Goal: Transaction & Acquisition: Download file/media

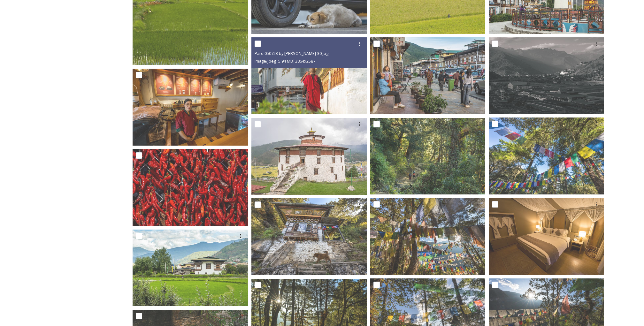
scroll to position [410, 0]
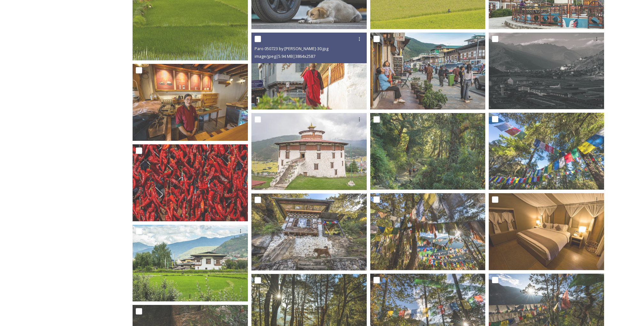
click at [310, 108] on img at bounding box center [308, 71] width 115 height 77
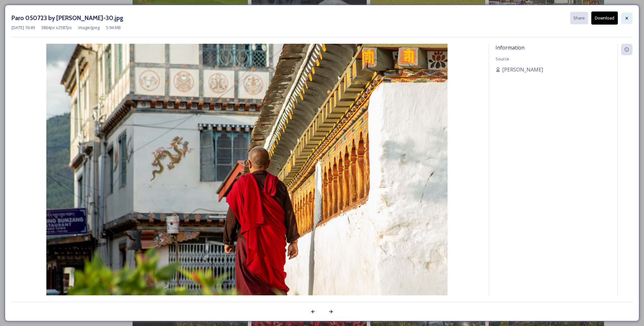
click at [623, 20] on div at bounding box center [626, 17] width 11 height 11
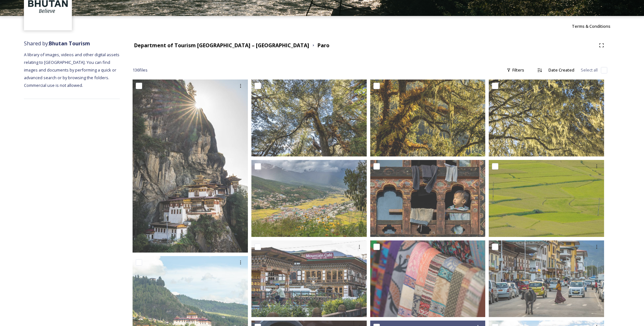
scroll to position [0, 0]
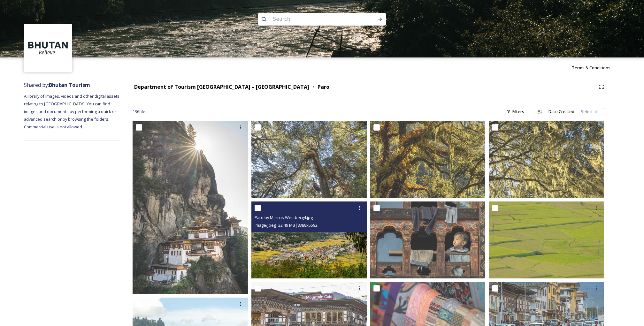
click at [317, 226] on span "image/jpeg | 32.49 MB | 8388 x 5592" at bounding box center [285, 225] width 63 height 6
click at [316, 240] on img at bounding box center [308, 239] width 115 height 77
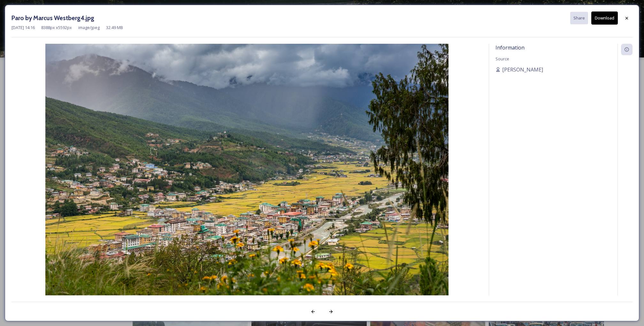
click at [609, 16] on button "Download" at bounding box center [604, 17] width 26 height 13
click at [625, 18] on icon at bounding box center [626, 18] width 5 height 5
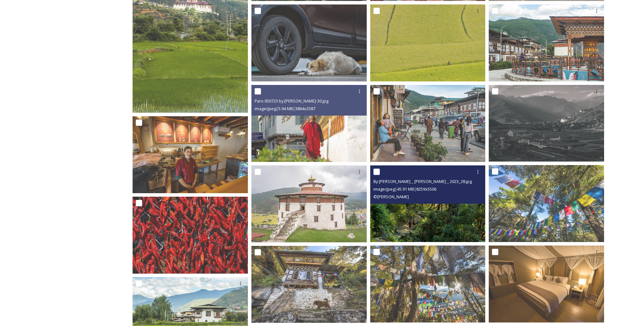
scroll to position [359, 0]
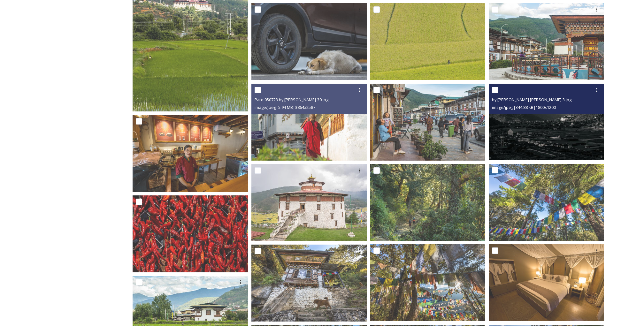
click at [551, 137] on img at bounding box center [545, 122] width 115 height 77
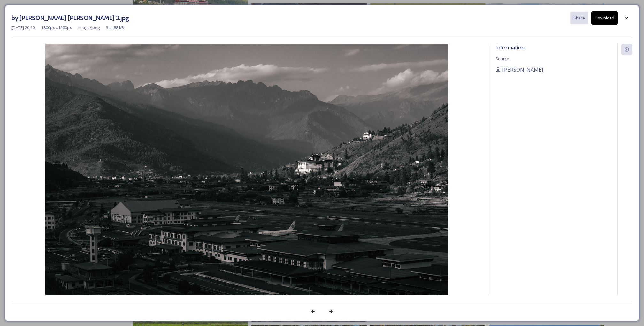
click at [492, 179] on div "Information Source [PERSON_NAME]" at bounding box center [553, 170] width 128 height 252
click at [624, 12] on div at bounding box center [626, 17] width 11 height 11
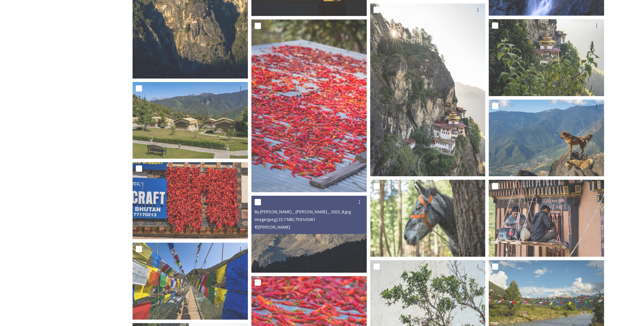
scroll to position [1153, 0]
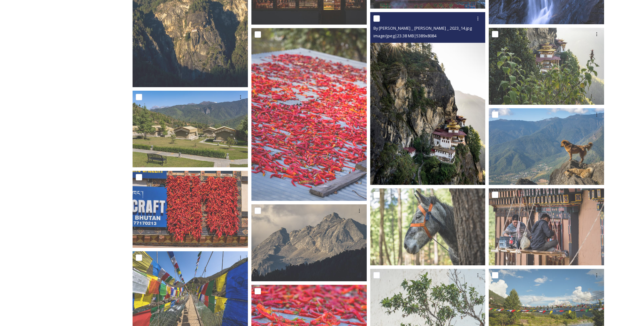
click at [435, 122] on img at bounding box center [427, 98] width 115 height 173
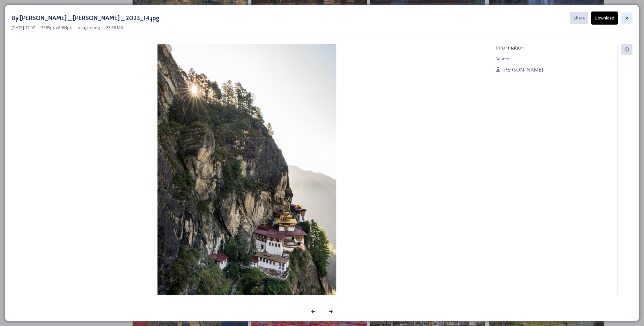
click at [624, 17] on icon at bounding box center [626, 18] width 5 height 5
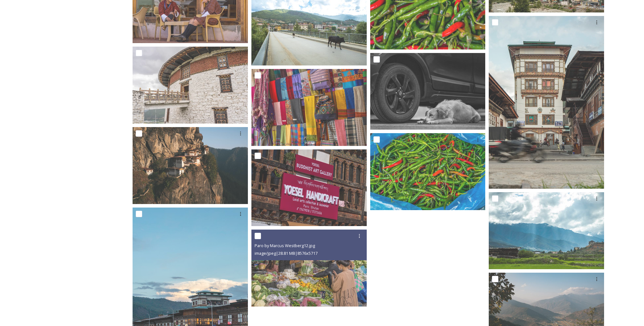
scroll to position [3012, 0]
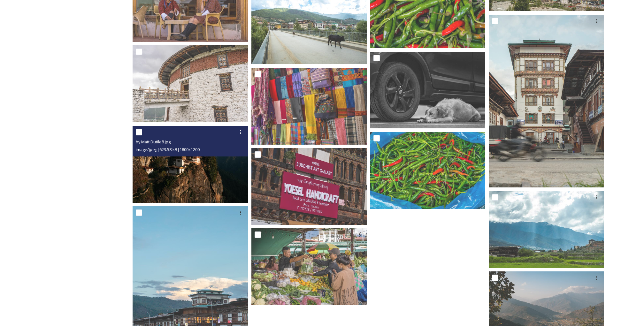
click at [192, 180] on img at bounding box center [189, 164] width 115 height 77
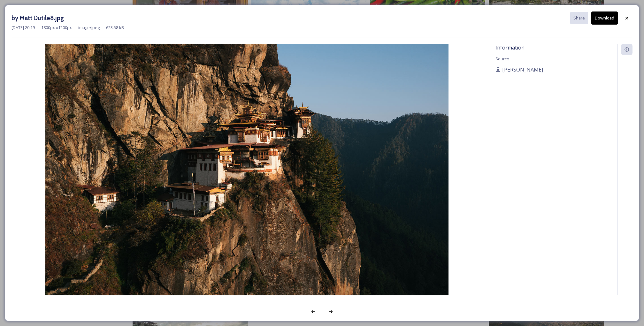
click at [608, 19] on button "Download" at bounding box center [604, 17] width 26 height 13
click at [440, 1] on div "by Matt Dutile8.jpg Share Download [DATE] 20:19 1800 px x 1200 px image/jpeg 62…" at bounding box center [322, 163] width 644 height 326
click at [109, 3] on div "by Matt Dutile8.jpg Share Download [DATE] 20:19 1800 px x 1200 px image/jpeg 62…" at bounding box center [322, 163] width 644 height 326
click at [624, 21] on div at bounding box center [626, 17] width 11 height 11
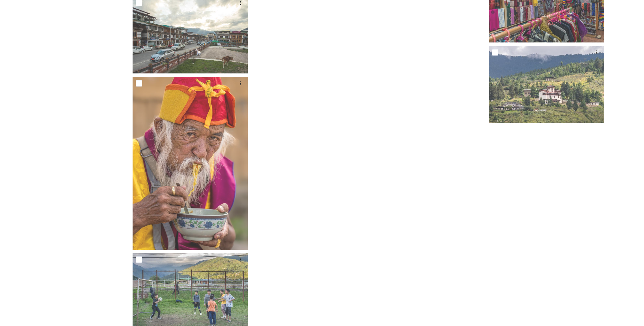
scroll to position [3397, 0]
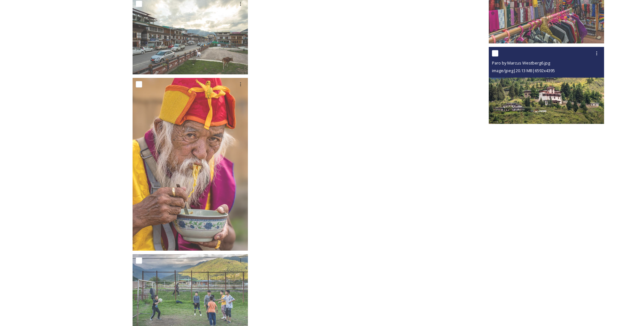
click at [555, 104] on img at bounding box center [545, 85] width 115 height 77
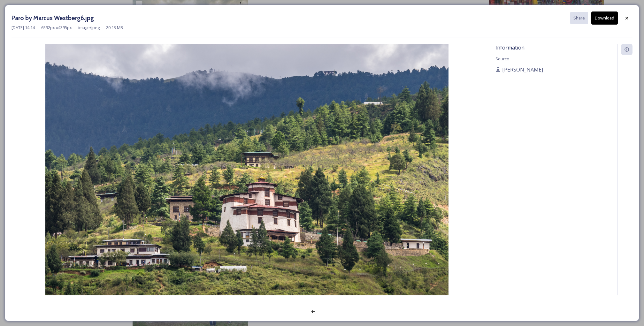
click at [606, 19] on button "Download" at bounding box center [604, 17] width 26 height 13
click at [630, 17] on div at bounding box center [626, 17] width 11 height 11
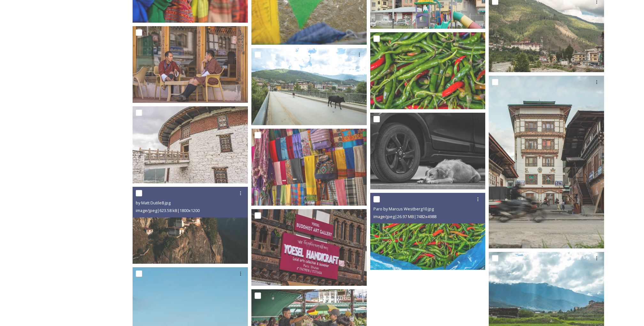
scroll to position [2965, 0]
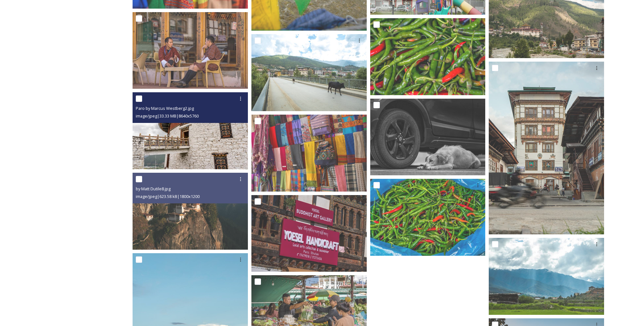
click at [200, 134] on img at bounding box center [189, 130] width 115 height 77
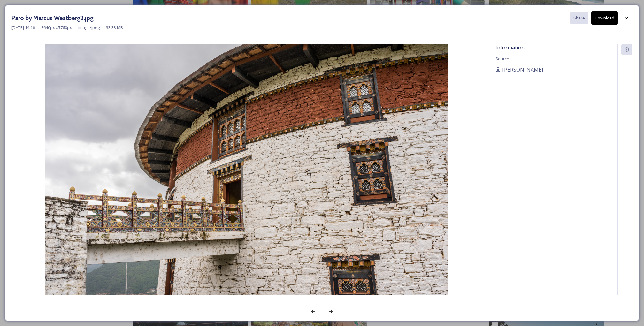
click at [609, 20] on button "Download" at bounding box center [604, 17] width 26 height 13
click at [627, 18] on icon at bounding box center [626, 18] width 3 height 3
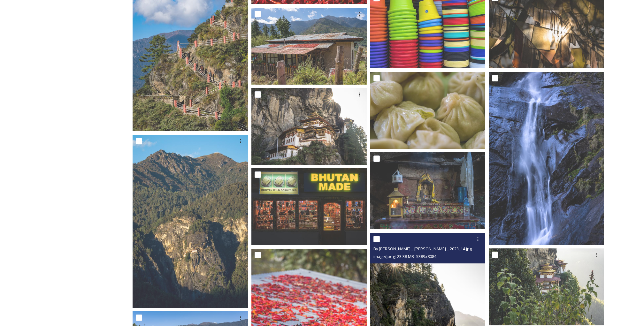
scroll to position [931, 0]
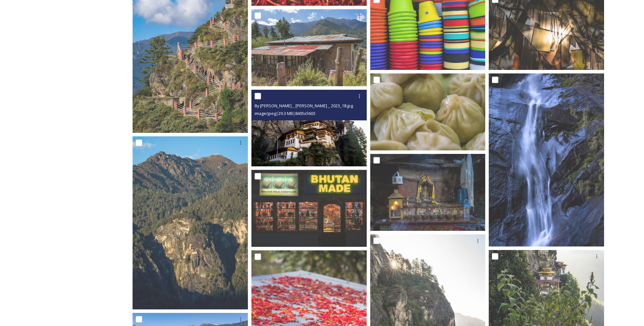
click at [345, 137] on img at bounding box center [308, 128] width 115 height 77
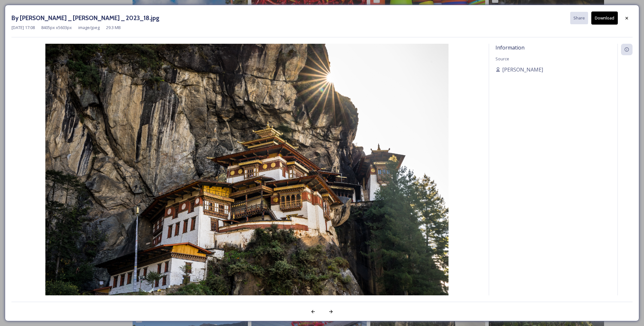
click at [605, 15] on button "Download" at bounding box center [604, 17] width 26 height 13
click at [624, 18] on icon at bounding box center [626, 18] width 5 height 5
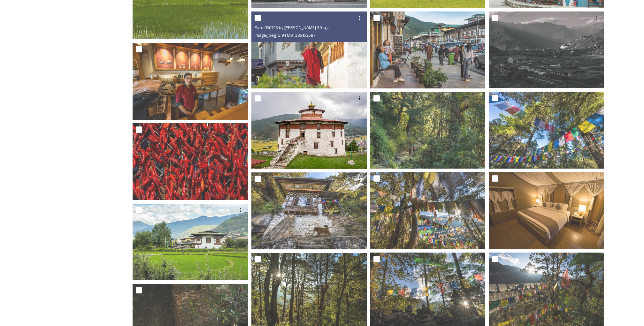
scroll to position [450, 0]
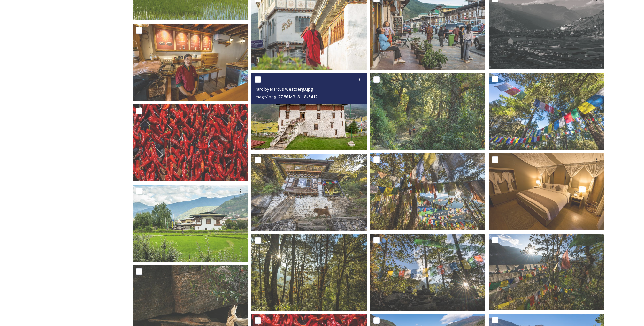
click at [321, 130] on img at bounding box center [308, 111] width 115 height 77
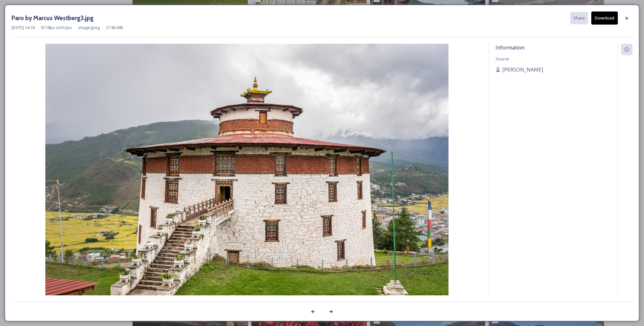
click at [603, 23] on button "Download" at bounding box center [604, 17] width 26 height 13
click at [627, 20] on div at bounding box center [626, 17] width 11 height 11
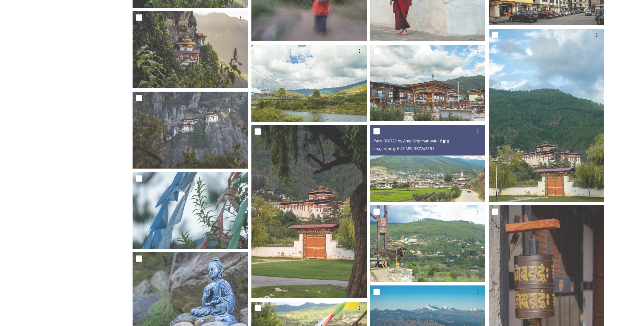
scroll to position [1542, 0]
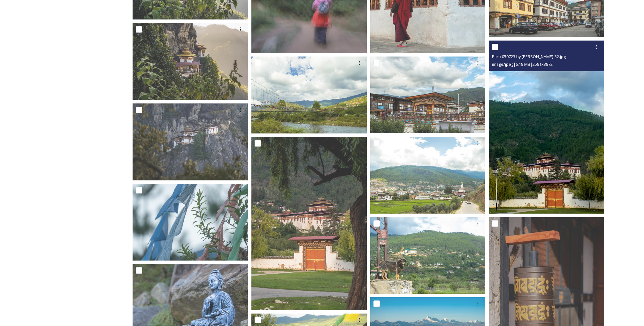
click at [532, 157] on img at bounding box center [545, 127] width 115 height 173
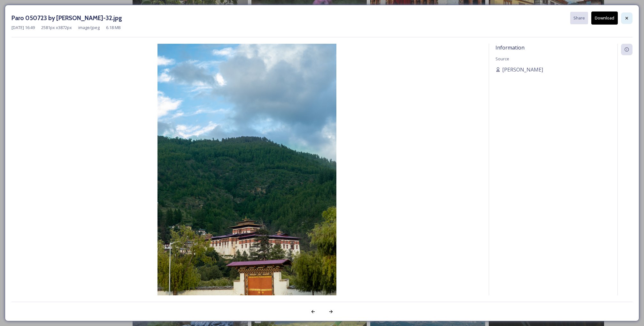
click at [626, 17] on icon at bounding box center [626, 18] width 5 height 5
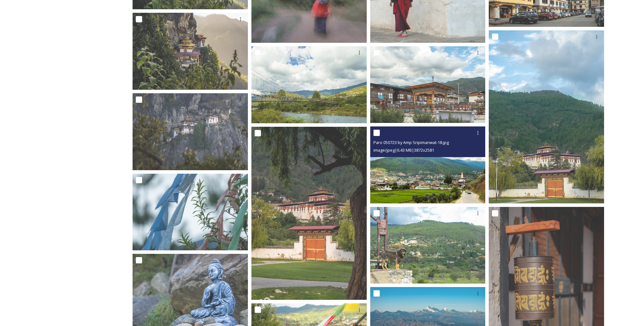
scroll to position [1555, 0]
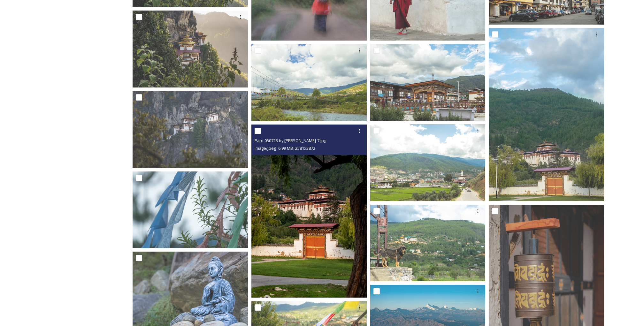
click at [337, 249] on img at bounding box center [308, 210] width 115 height 173
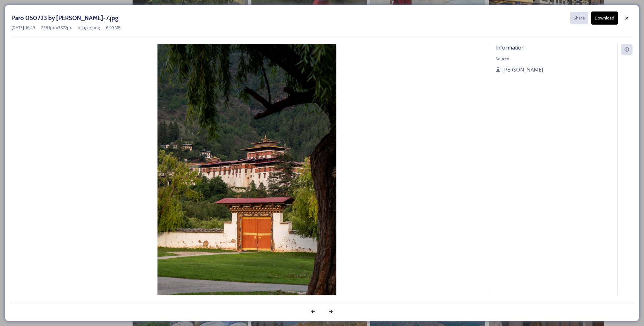
click at [602, 21] on button "Download" at bounding box center [604, 17] width 26 height 13
click at [627, 18] on icon at bounding box center [626, 18] width 5 height 5
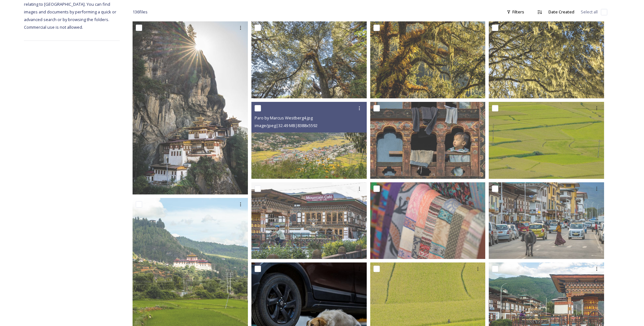
scroll to position [117, 0]
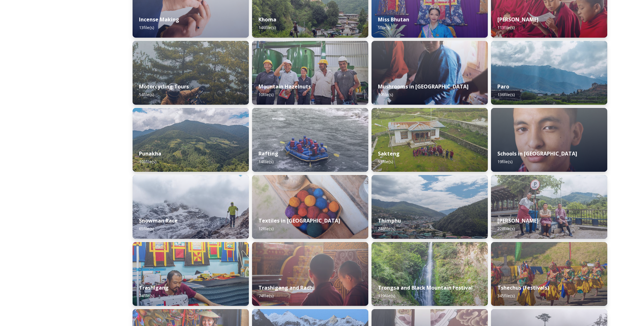
scroll to position [406, 0]
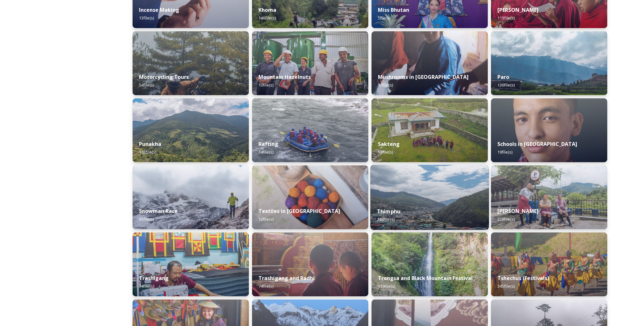
click at [436, 201] on div "Thimphu 248 file(s)" at bounding box center [429, 215] width 118 height 29
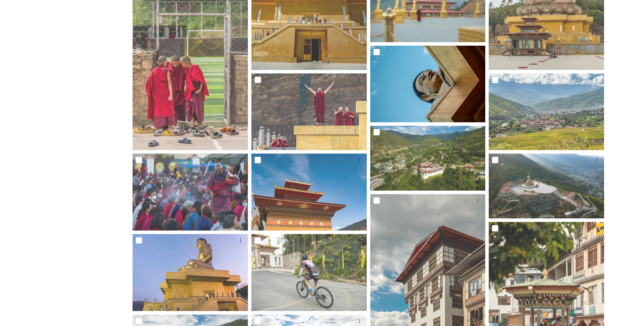
scroll to position [223, 0]
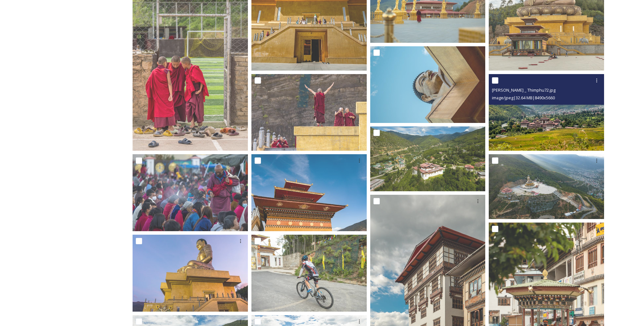
click at [547, 132] on img at bounding box center [545, 112] width 115 height 77
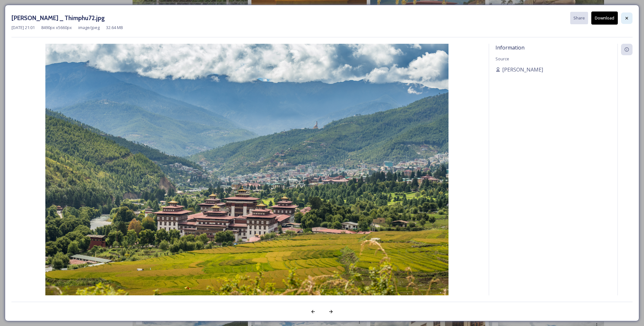
click at [627, 21] on div at bounding box center [626, 17] width 11 height 11
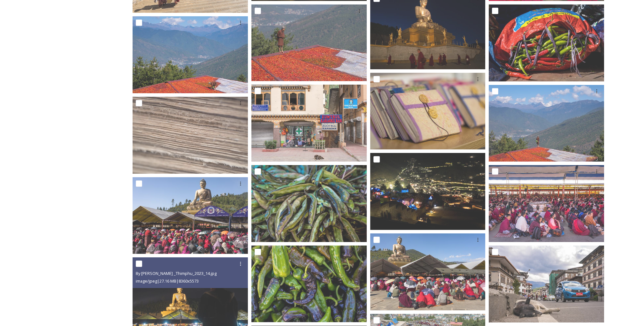
scroll to position [1838, 0]
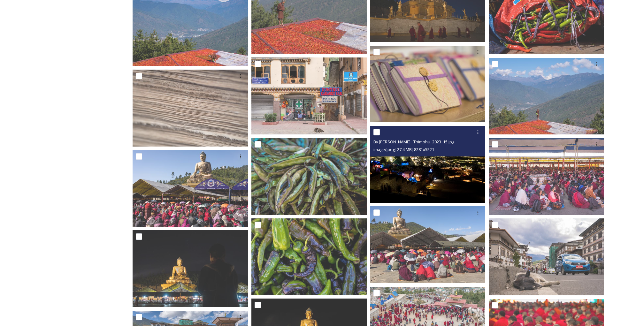
click at [395, 173] on img at bounding box center [427, 164] width 115 height 77
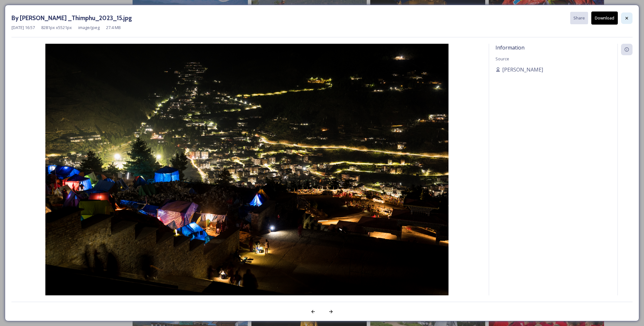
click at [626, 19] on icon at bounding box center [626, 18] width 5 height 5
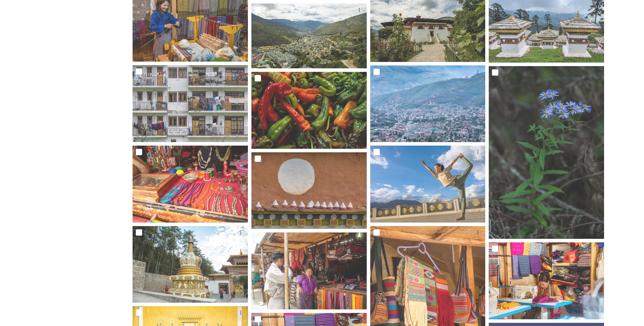
scroll to position [3194, 0]
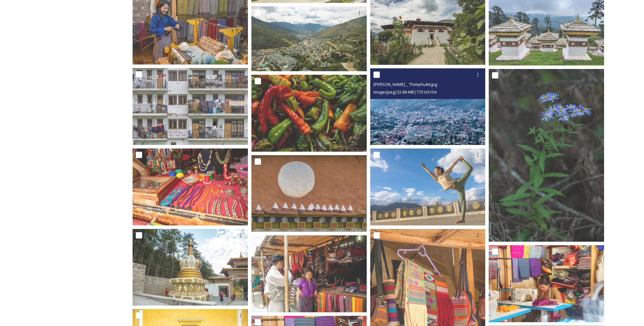
click at [430, 120] on img at bounding box center [427, 106] width 115 height 77
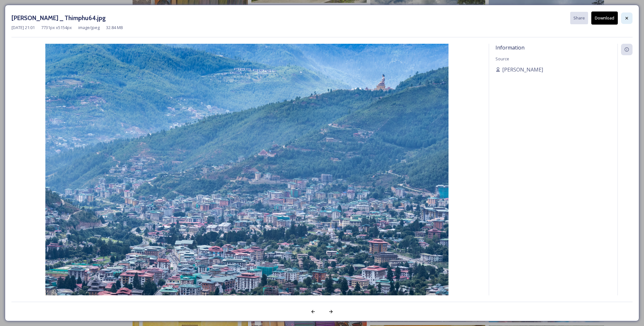
click at [630, 19] on div at bounding box center [626, 17] width 11 height 11
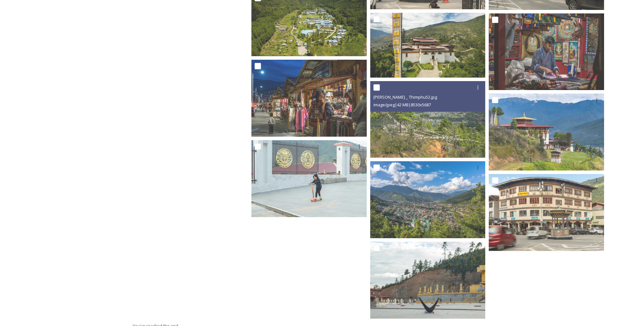
scroll to position [5392, 0]
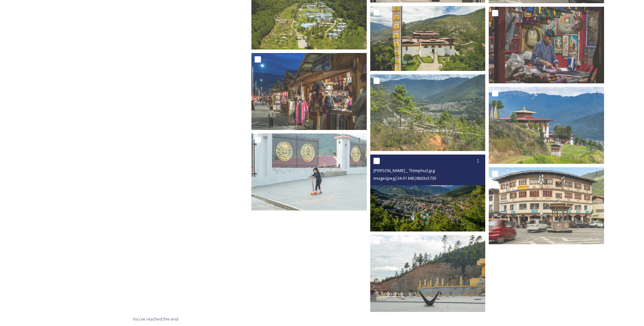
click at [426, 201] on img at bounding box center [427, 193] width 115 height 77
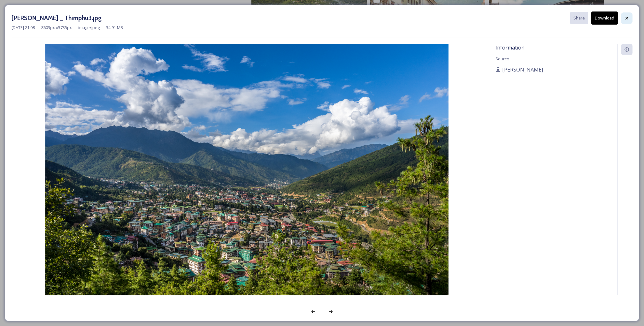
click at [625, 18] on icon at bounding box center [626, 18] width 5 height 5
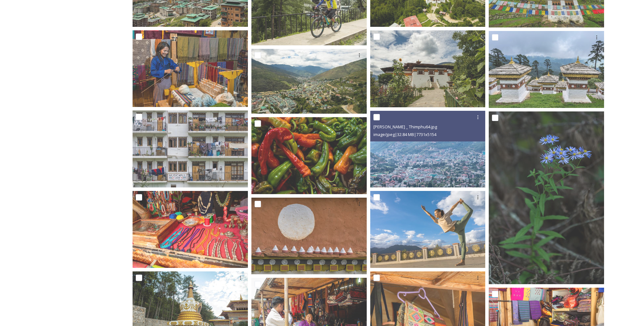
scroll to position [3148, 0]
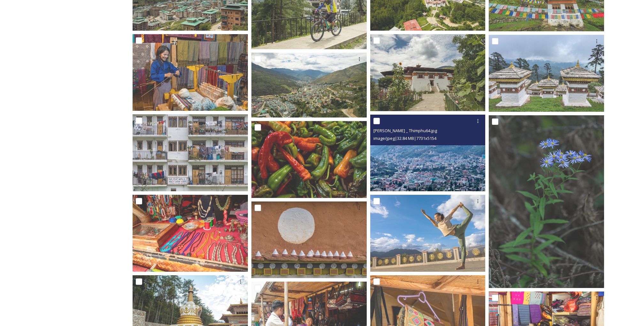
click at [427, 165] on img at bounding box center [427, 152] width 115 height 77
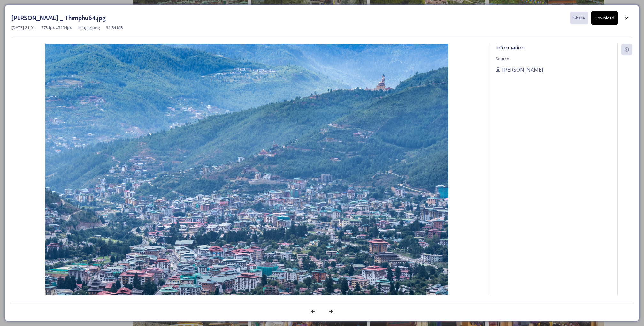
click at [601, 20] on button "Download" at bounding box center [604, 17] width 26 height 13
click at [5, 32] on div "[PERSON_NAME] _ Thimphu64.jpg Share Download [DATE] 21:01 7731 px x 5154 px ima…" at bounding box center [322, 163] width 634 height 316
click at [626, 19] on icon at bounding box center [626, 18] width 5 height 5
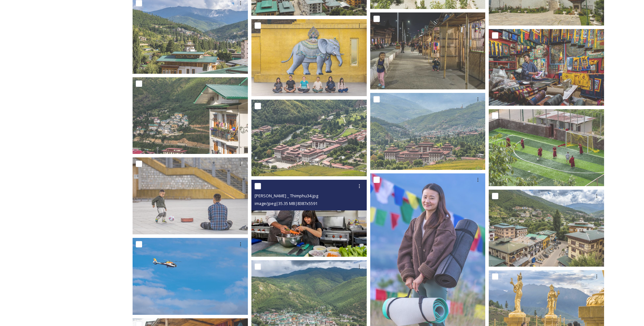
scroll to position [4226, 0]
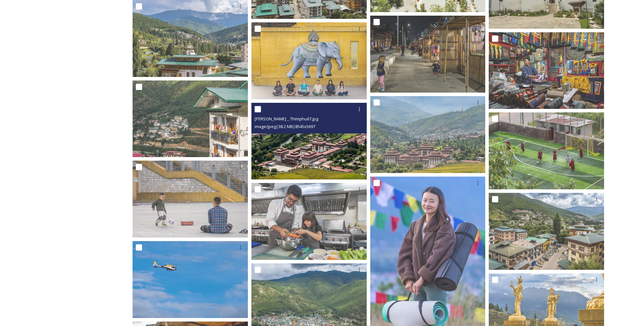
click at [312, 151] on img at bounding box center [308, 141] width 115 height 77
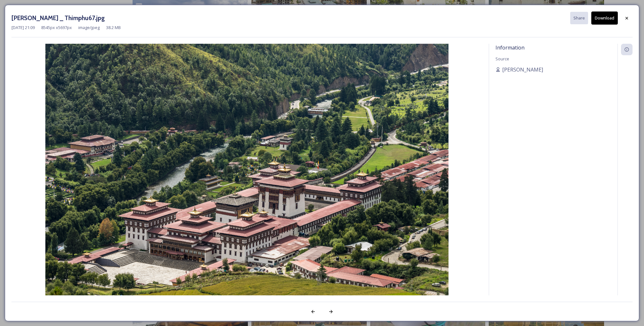
click at [606, 19] on button "Download" at bounding box center [604, 17] width 26 height 13
click at [625, 18] on icon at bounding box center [626, 18] width 5 height 5
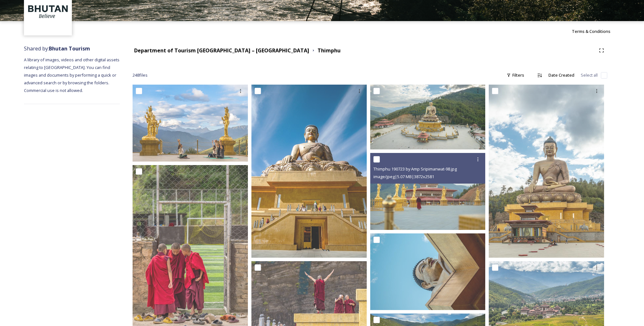
scroll to position [41, 0]
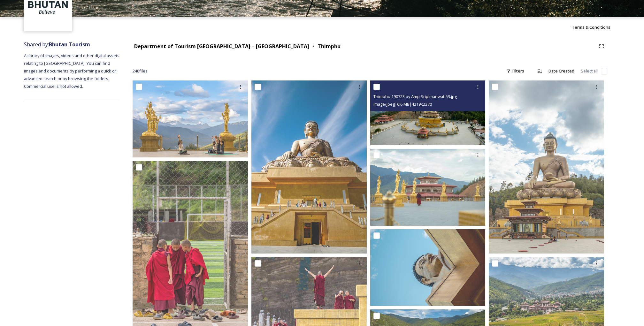
click at [432, 120] on img at bounding box center [427, 112] width 115 height 65
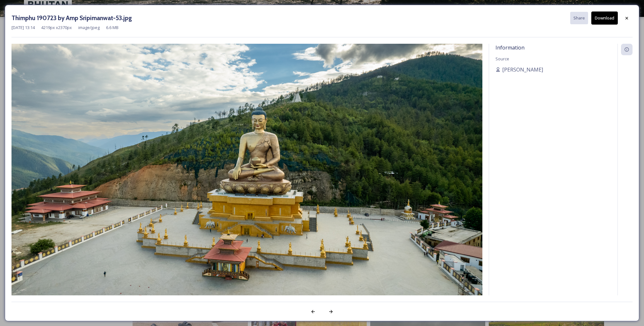
click at [604, 16] on button "Download" at bounding box center [604, 17] width 26 height 13
